Goal: Information Seeking & Learning: Learn about a topic

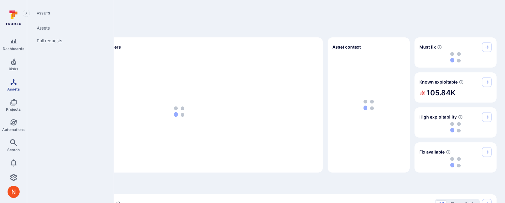
click at [13, 82] on icon "Assets" at bounding box center [14, 82] width 6 height 6
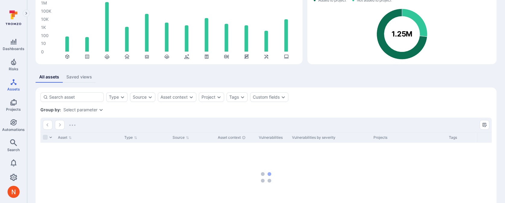
scroll to position [89, 0]
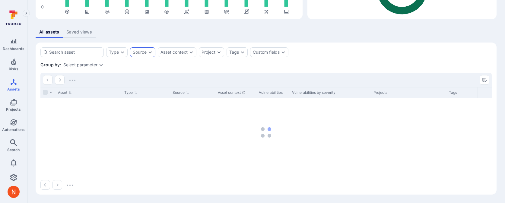
click at [144, 50] on div "Source" at bounding box center [140, 52] width 14 height 5
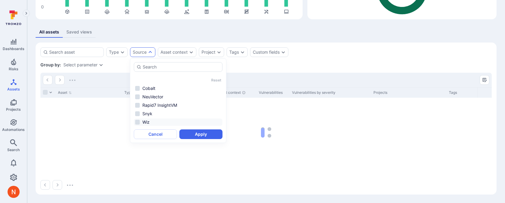
click at [151, 117] on li "Snyk" at bounding box center [178, 113] width 89 height 7
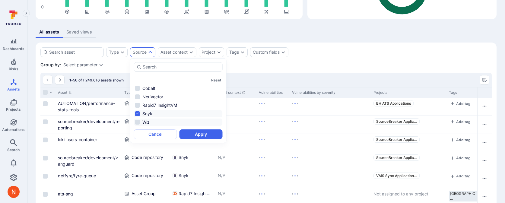
click at [151, 120] on li "Wiz" at bounding box center [178, 121] width 89 height 7
click at [152, 115] on li "Snyk" at bounding box center [178, 113] width 89 height 7
click at [192, 135] on button "Apply" at bounding box center [200, 134] width 43 height 10
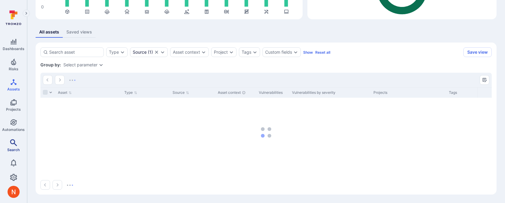
click at [16, 142] on icon "Search" at bounding box center [13, 142] width 7 height 7
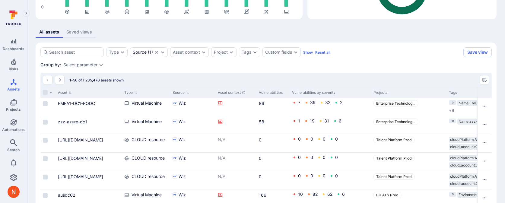
scroll to position [89, 0]
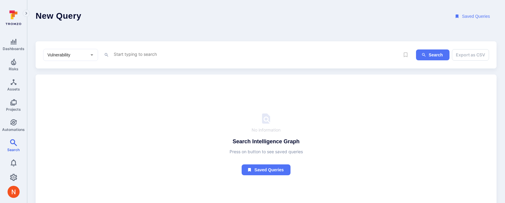
click at [114, 53] on textarea "Intelligence Graph search area" at bounding box center [256, 54] width 286 height 8
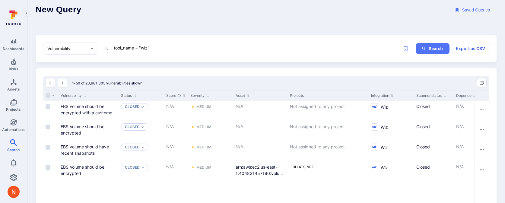
scroll to position [7, 0]
type textarea "tool_name = "wiz""
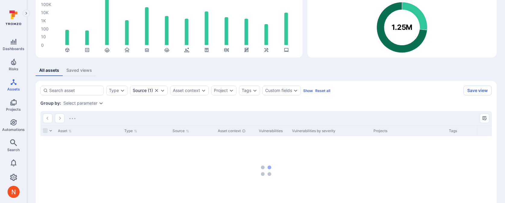
scroll to position [89, 0]
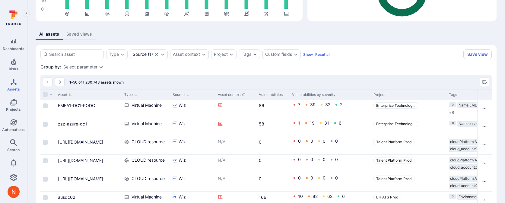
scroll to position [91, 0]
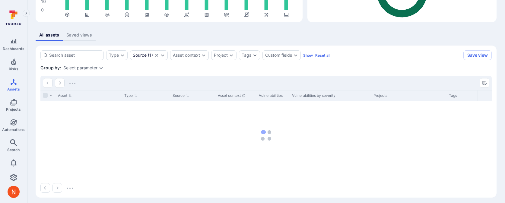
scroll to position [89, 0]
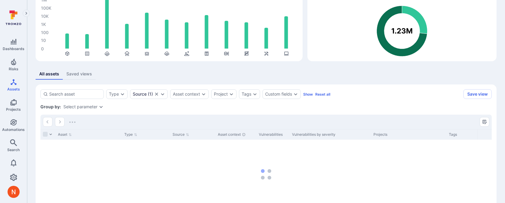
scroll to position [49, 0]
